Goal: Complete application form

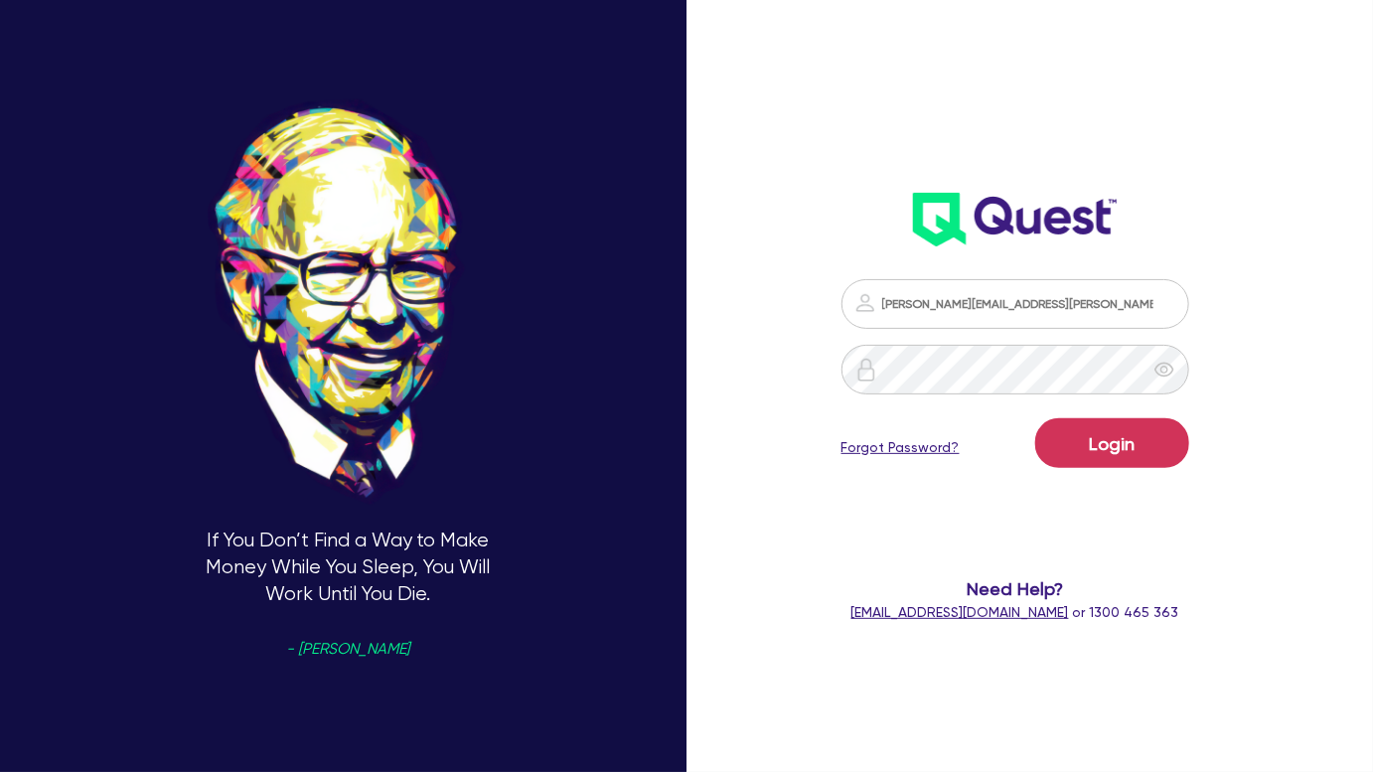
click at [1123, 476] on form "[PERSON_NAME][EMAIL_ADDRESS][PERSON_NAME][DOMAIN_NAME] Login Forgot Password? N…" at bounding box center [1016, 451] width 350 height 344
click at [1119, 459] on button "Login" at bounding box center [1112, 443] width 154 height 50
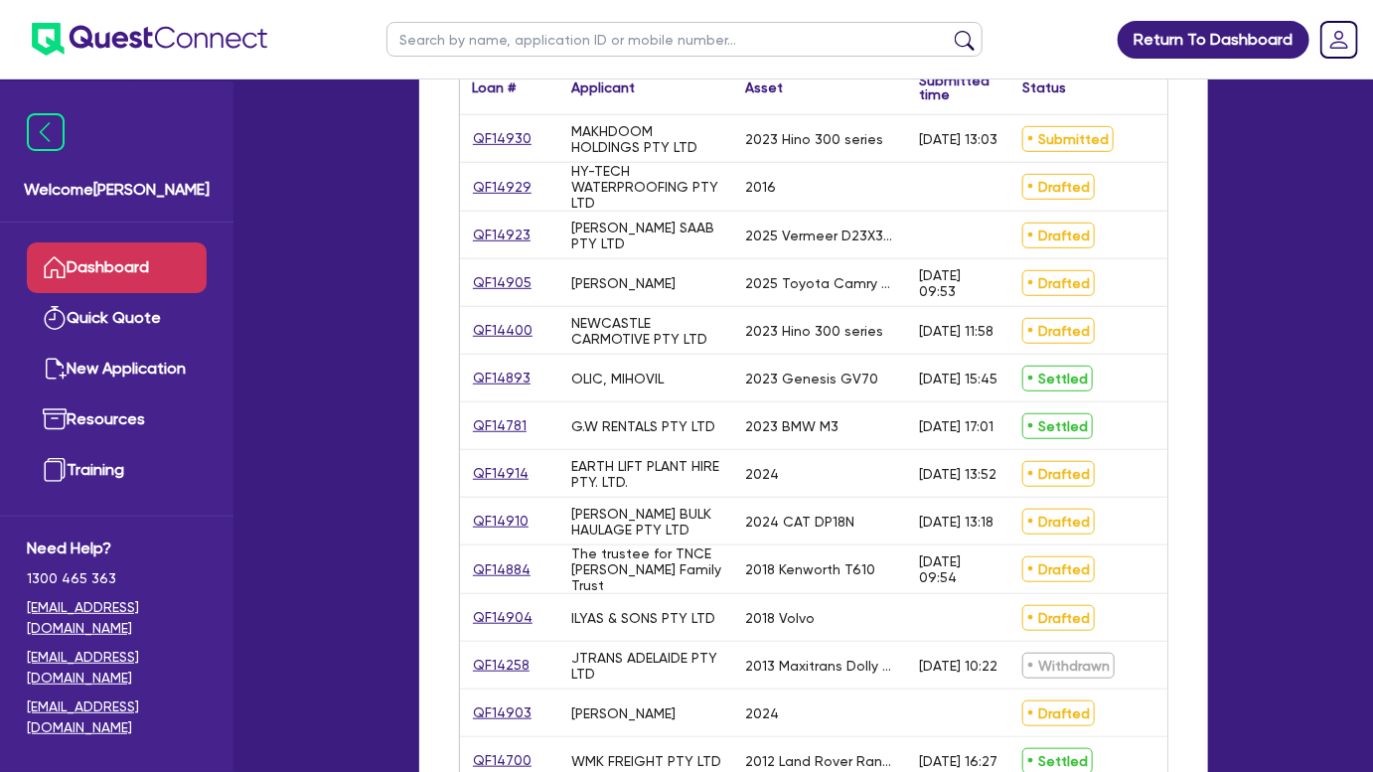
scroll to position [368, 0]
click at [512, 557] on link "QF14884" at bounding box center [502, 568] width 60 height 23
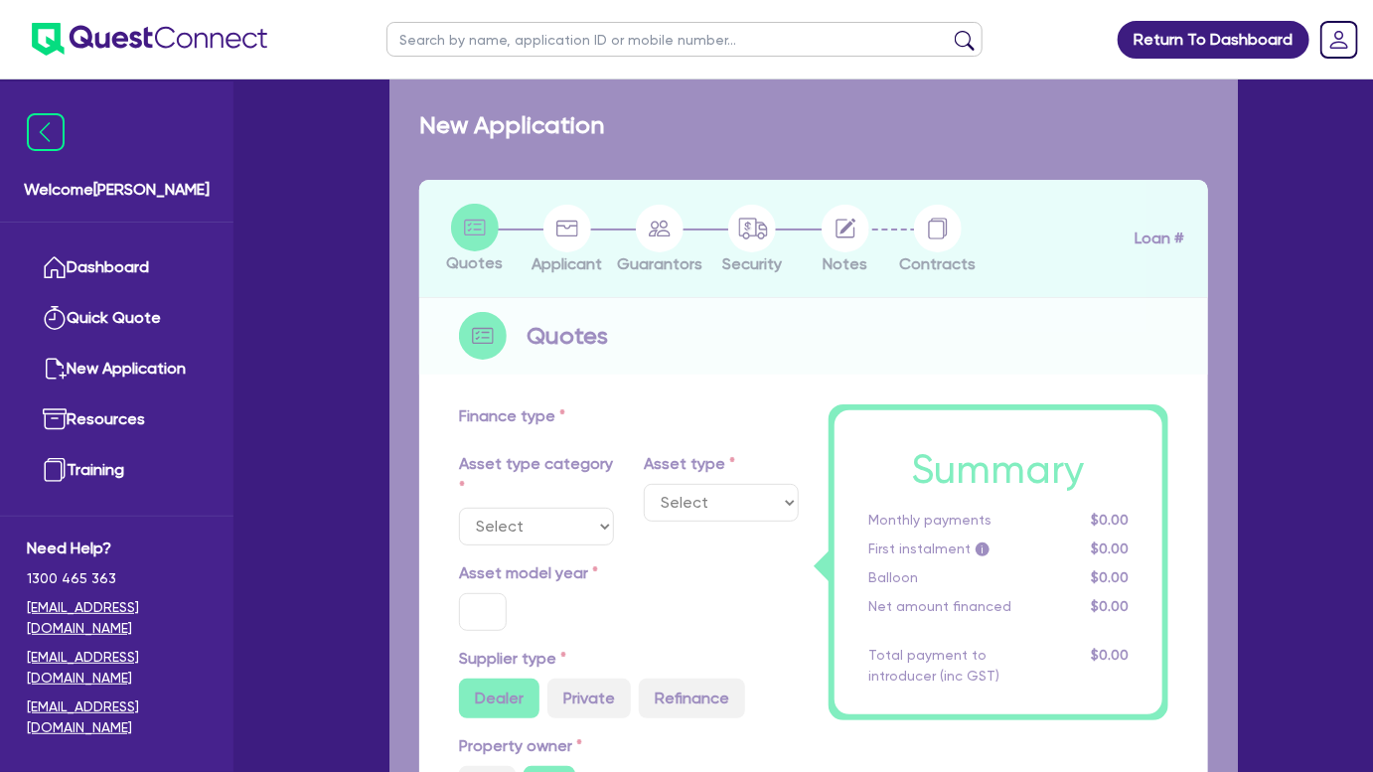
select select "PRIMARY_ASSETS"
type input "2018"
radio input "true"
type input "300,000"
type input "2"
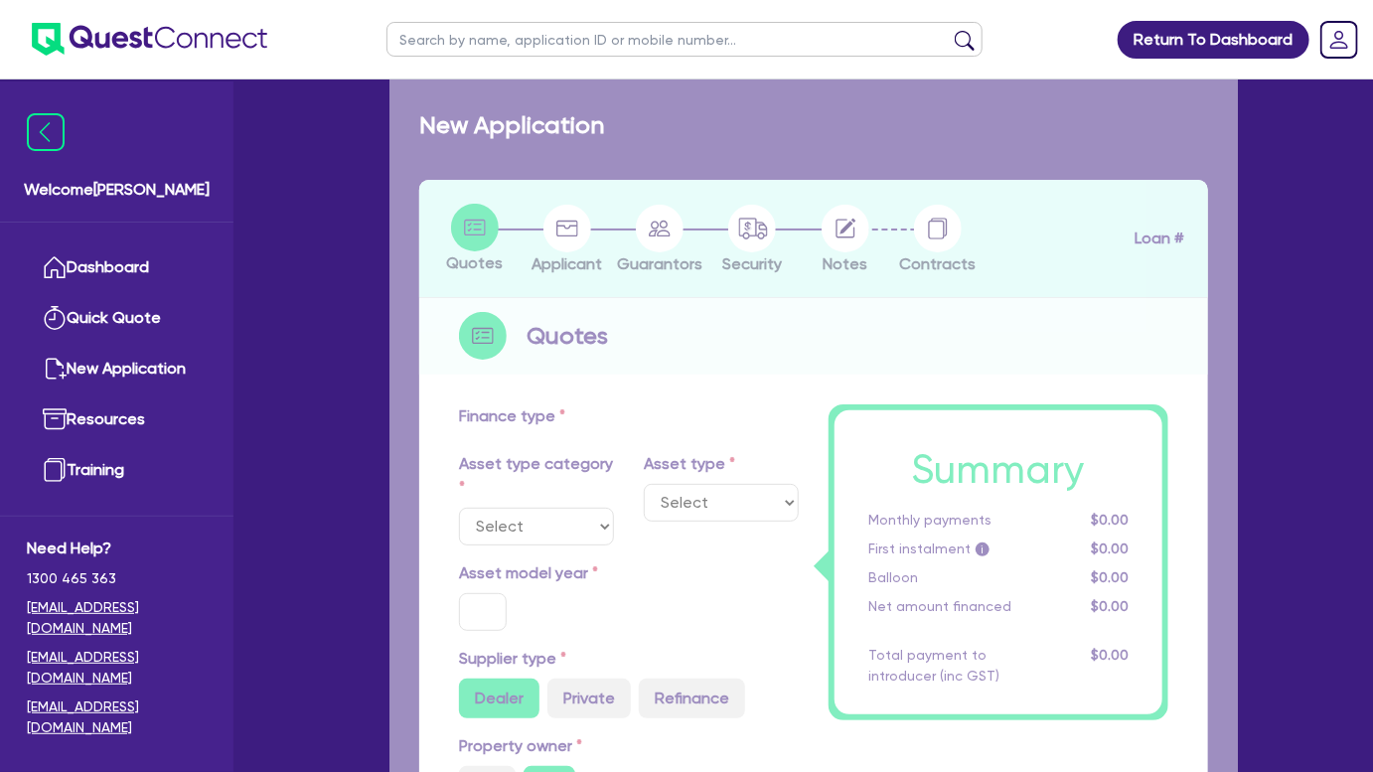
type input "6,000"
type input "7"
type input "454.55"
type input "227.27"
select select "HEAVY_TRUCKS"
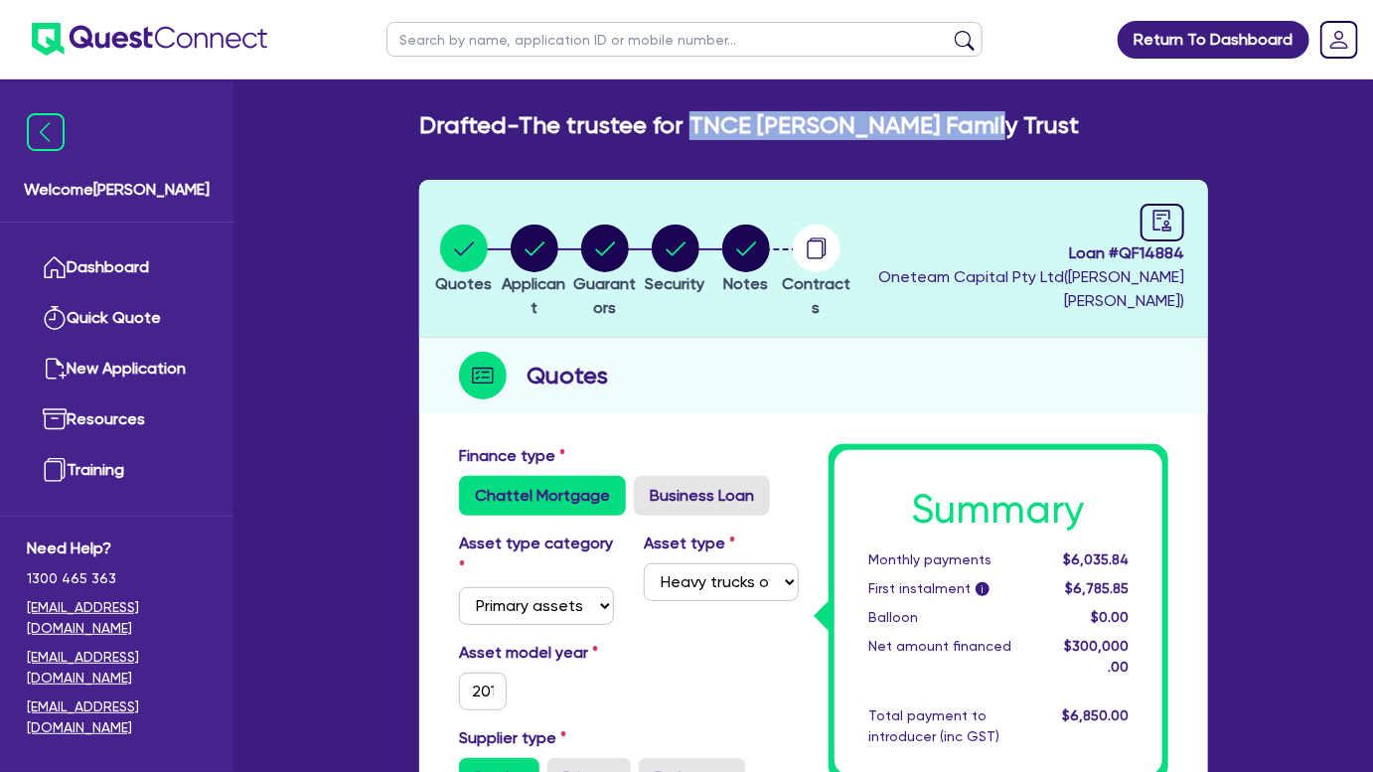
drag, startPoint x: 971, startPoint y: 114, endPoint x: 698, endPoint y: 125, distance: 272.5
click at [698, 125] on div "Drafted - The trustee for TNCE [PERSON_NAME] Family Trust" at bounding box center [813, 125] width 819 height 29
click at [557, 237] on circle "button" at bounding box center [535, 249] width 48 height 48
select select "TRUST"
select select "COMPANY"
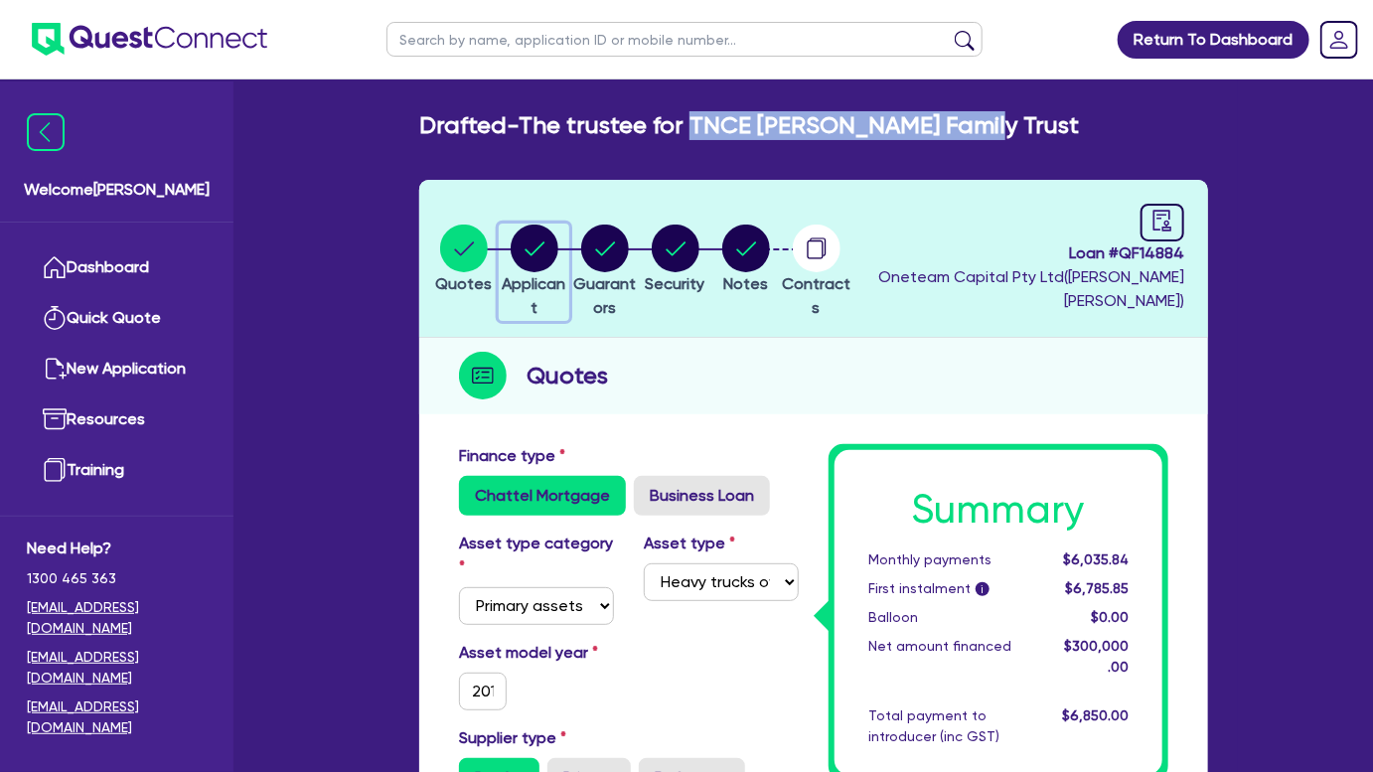
select select "TRANSPORT_WAREHOUSING"
select select "PASSENGERS_FREIGHT_TRANSPORT"
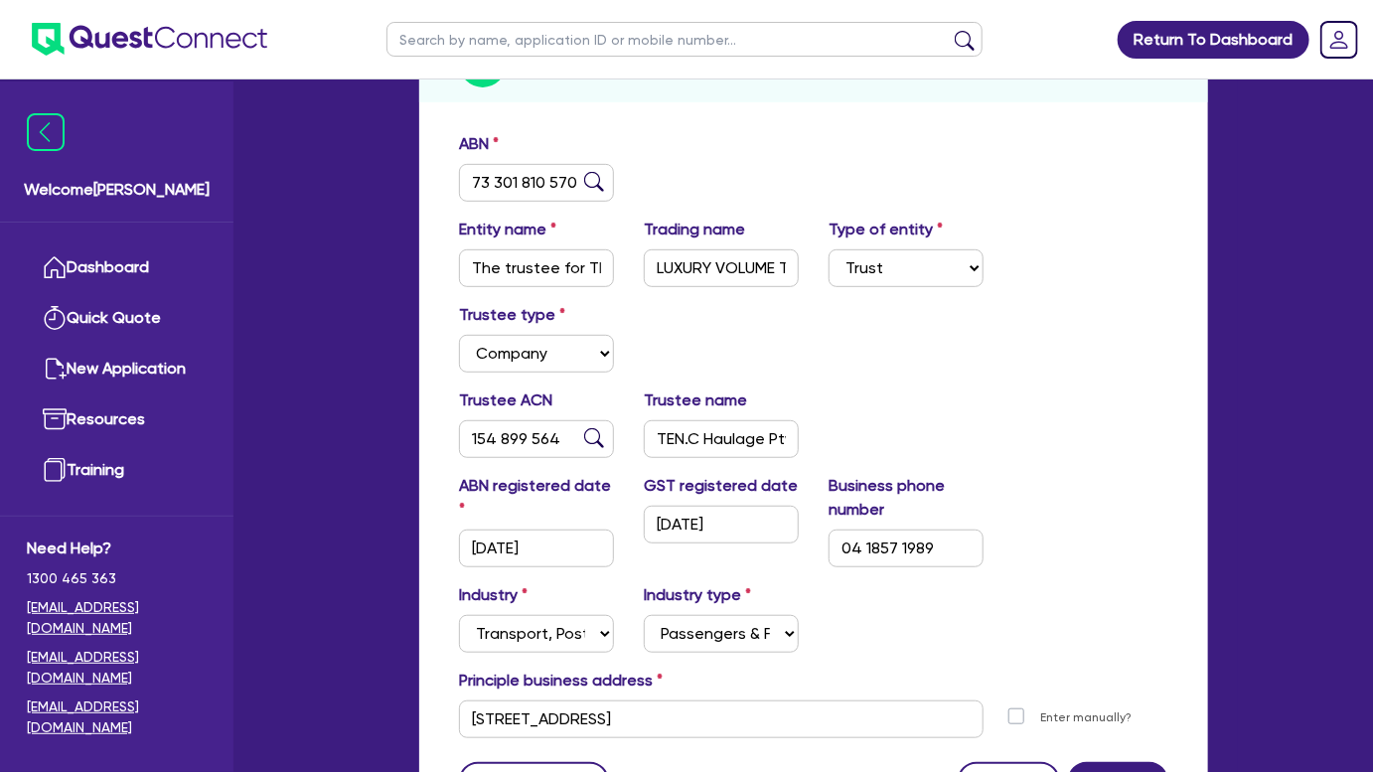
scroll to position [311, 0]
click at [661, 440] on input "TEN.C Haulage Pty Ltd" at bounding box center [721, 440] width 155 height 38
drag, startPoint x: 655, startPoint y: 438, endPoint x: 857, endPoint y: 436, distance: 202.7
click at [857, 436] on div "Trustee ACN 154 899 564 Trustee name TEN.C Haulage Pty Ltd" at bounding box center [813, 431] width 739 height 85
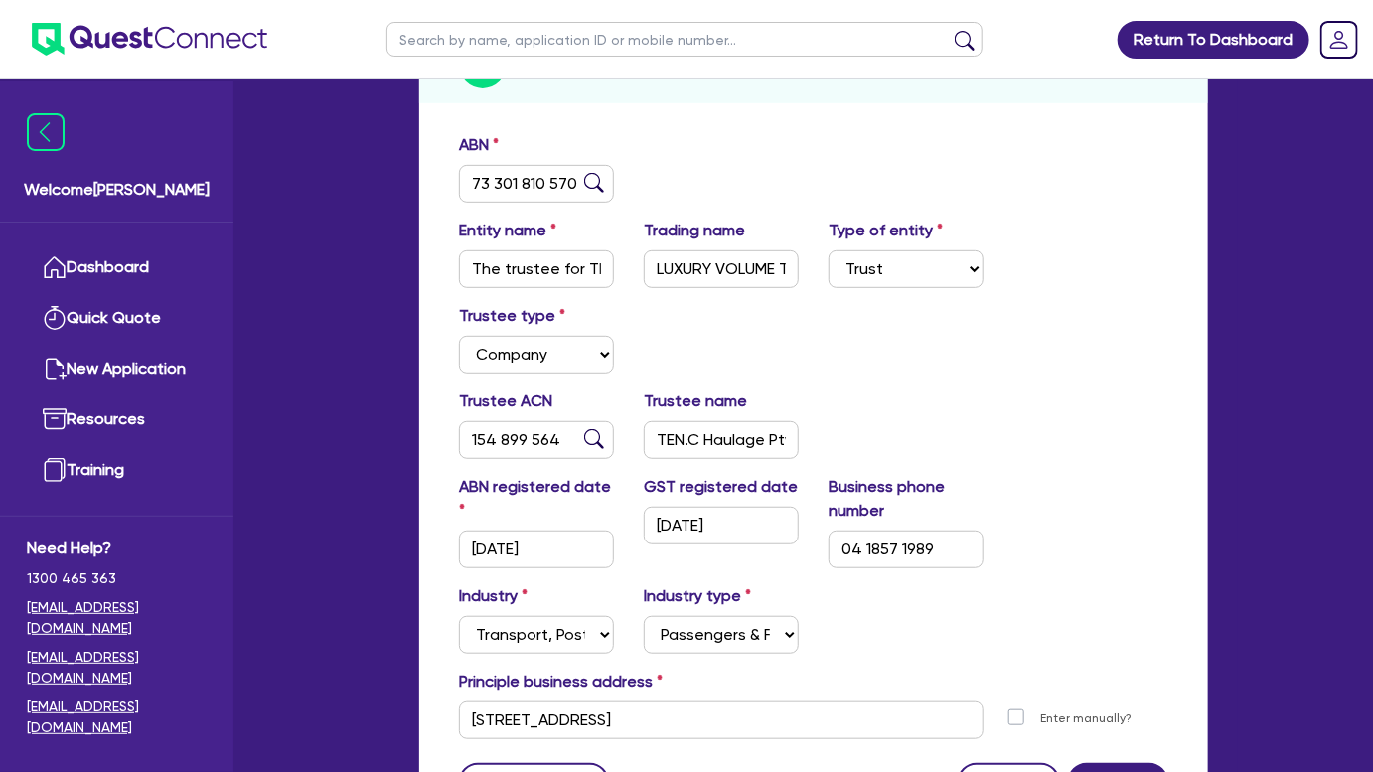
scroll to position [0, 0]
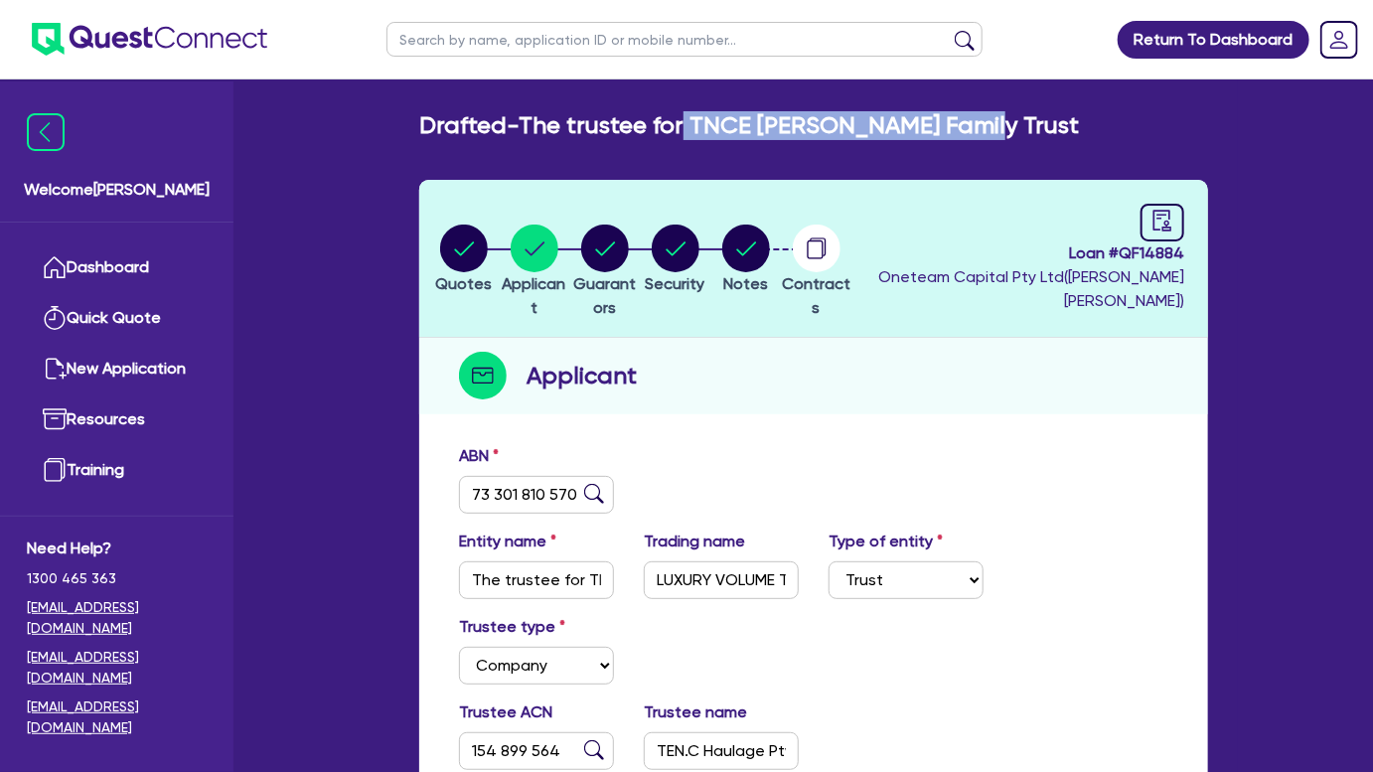
drag, startPoint x: 689, startPoint y: 122, endPoint x: 999, endPoint y: 129, distance: 310.1
click at [999, 129] on div "Drafted - The trustee for TNCE [PERSON_NAME] Family Trust" at bounding box center [813, 125] width 819 height 29
copy h2 "TNCE [PERSON_NAME] Family Trust"
